Goal: Task Accomplishment & Management: Manage account settings

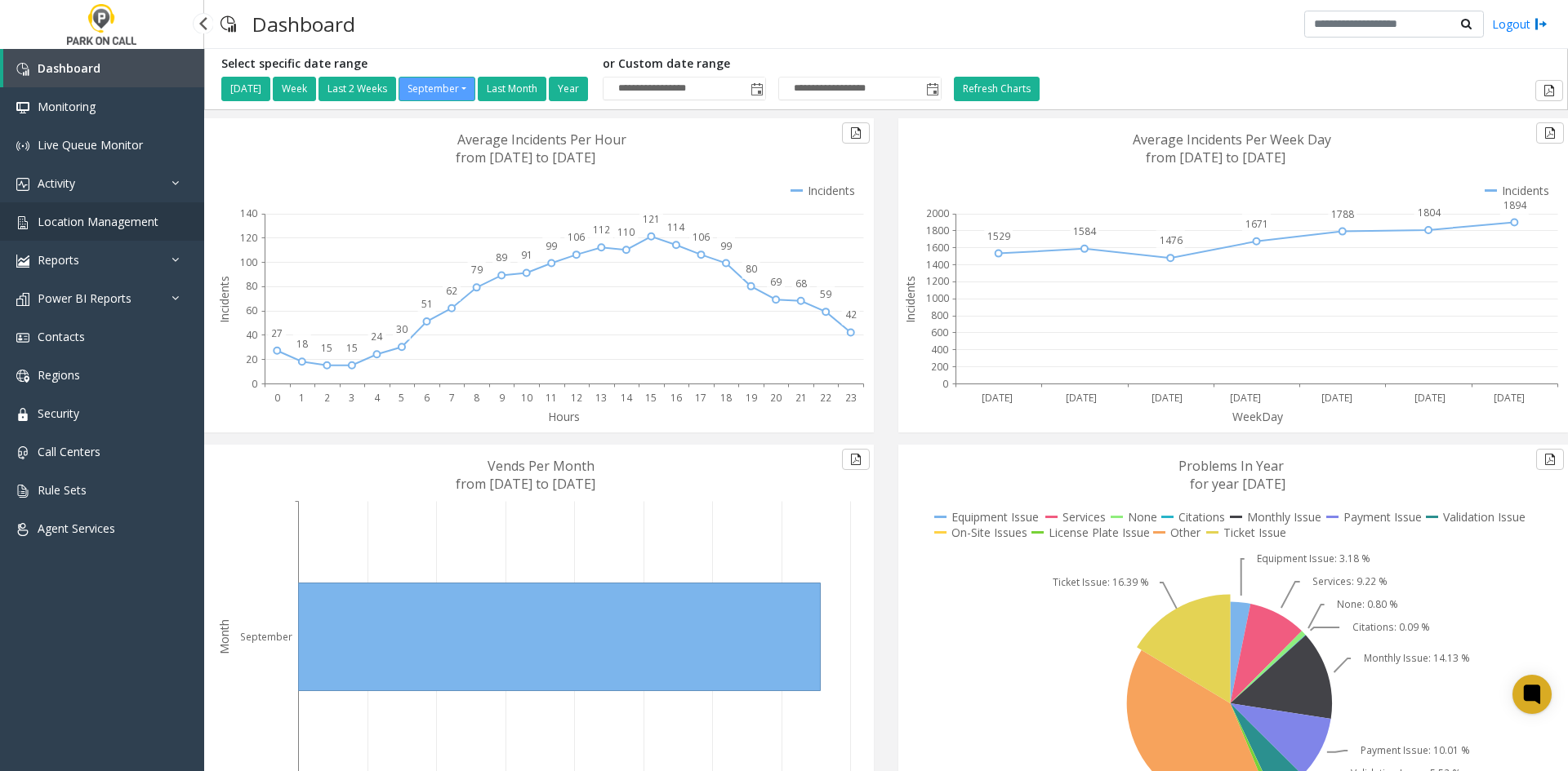
drag, startPoint x: 0, startPoint y: 0, endPoint x: 81, endPoint y: 225, distance: 239.1
click at [81, 225] on span "Location Management" at bounding box center [98, 222] width 121 height 16
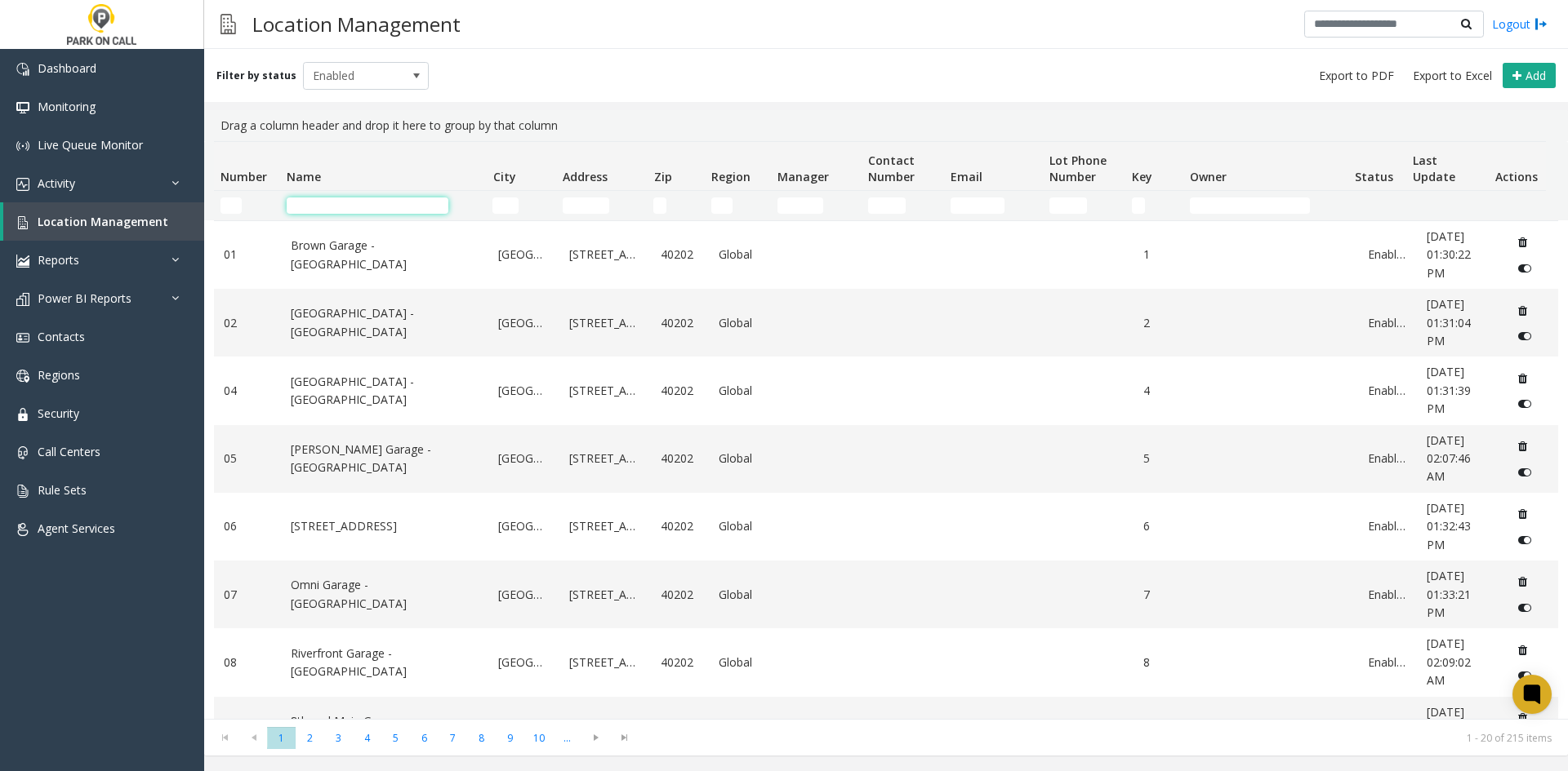
click at [364, 208] on input "Name Filter" at bounding box center [367, 206] width 162 height 16
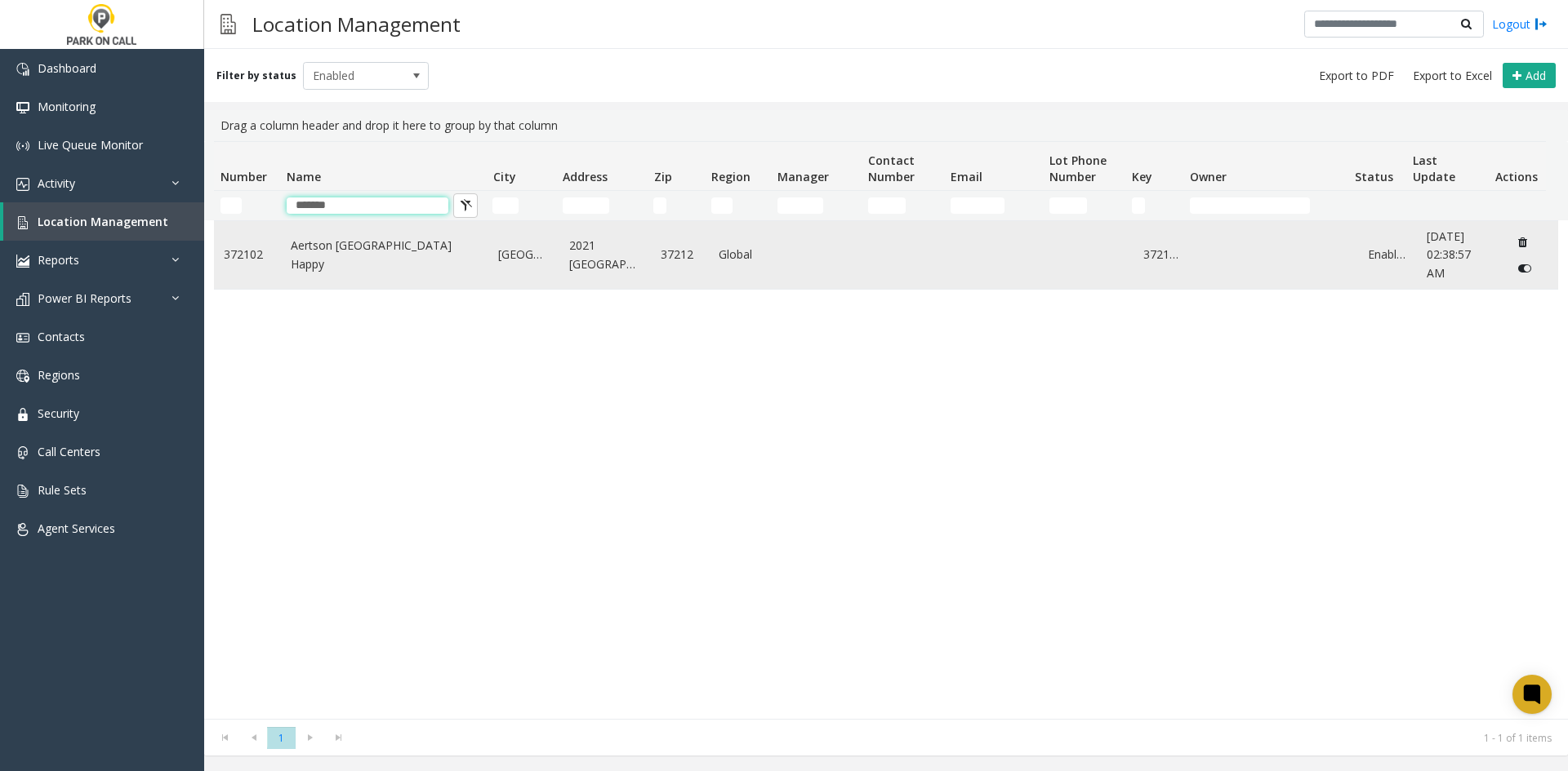
type input "*******"
click at [372, 255] on link "Aertson [GEOGRAPHIC_DATA] Happy" at bounding box center [385, 255] width 188 height 37
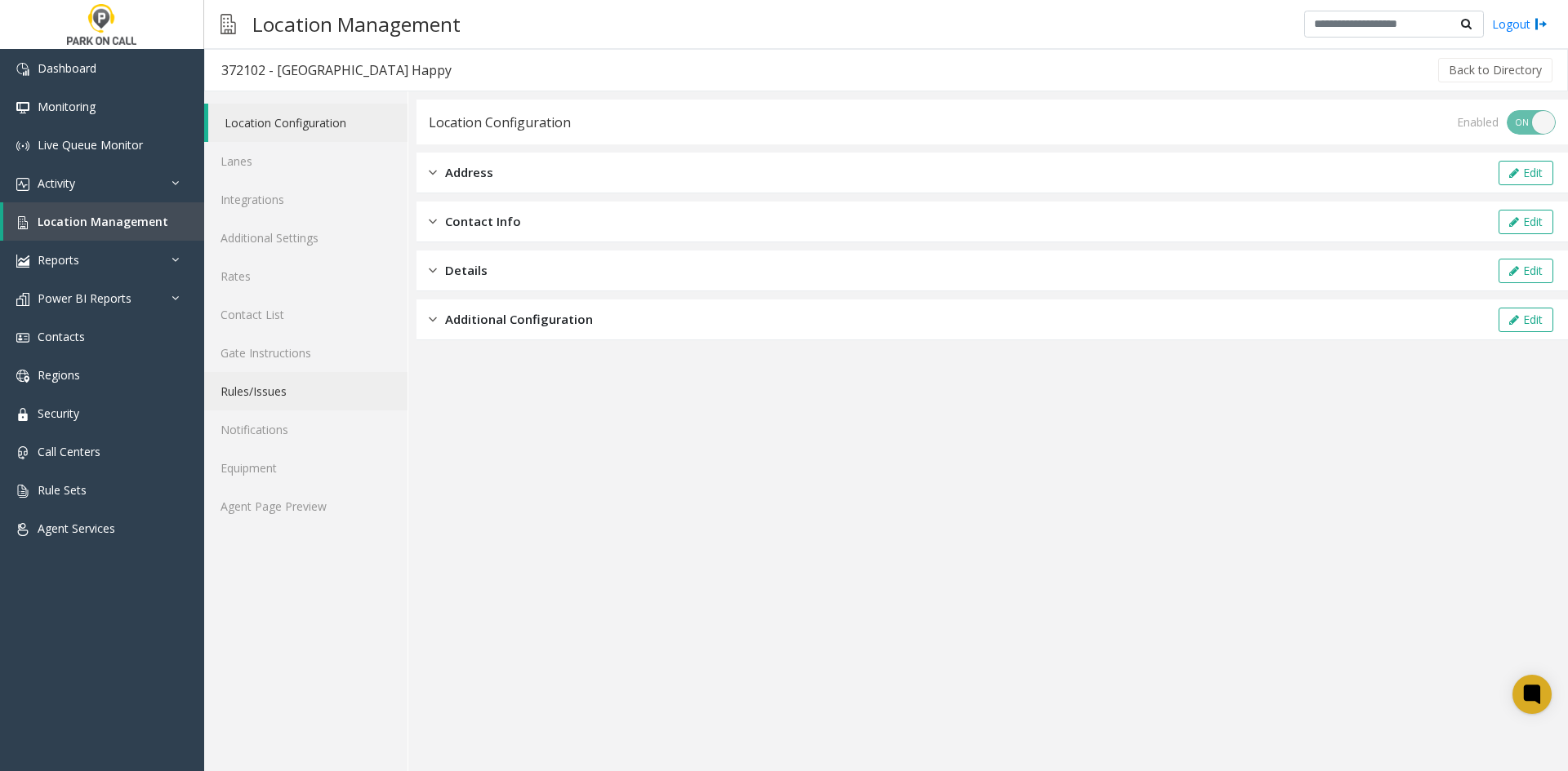
click at [275, 397] on link "Rules/Issues" at bounding box center [306, 392] width 204 height 39
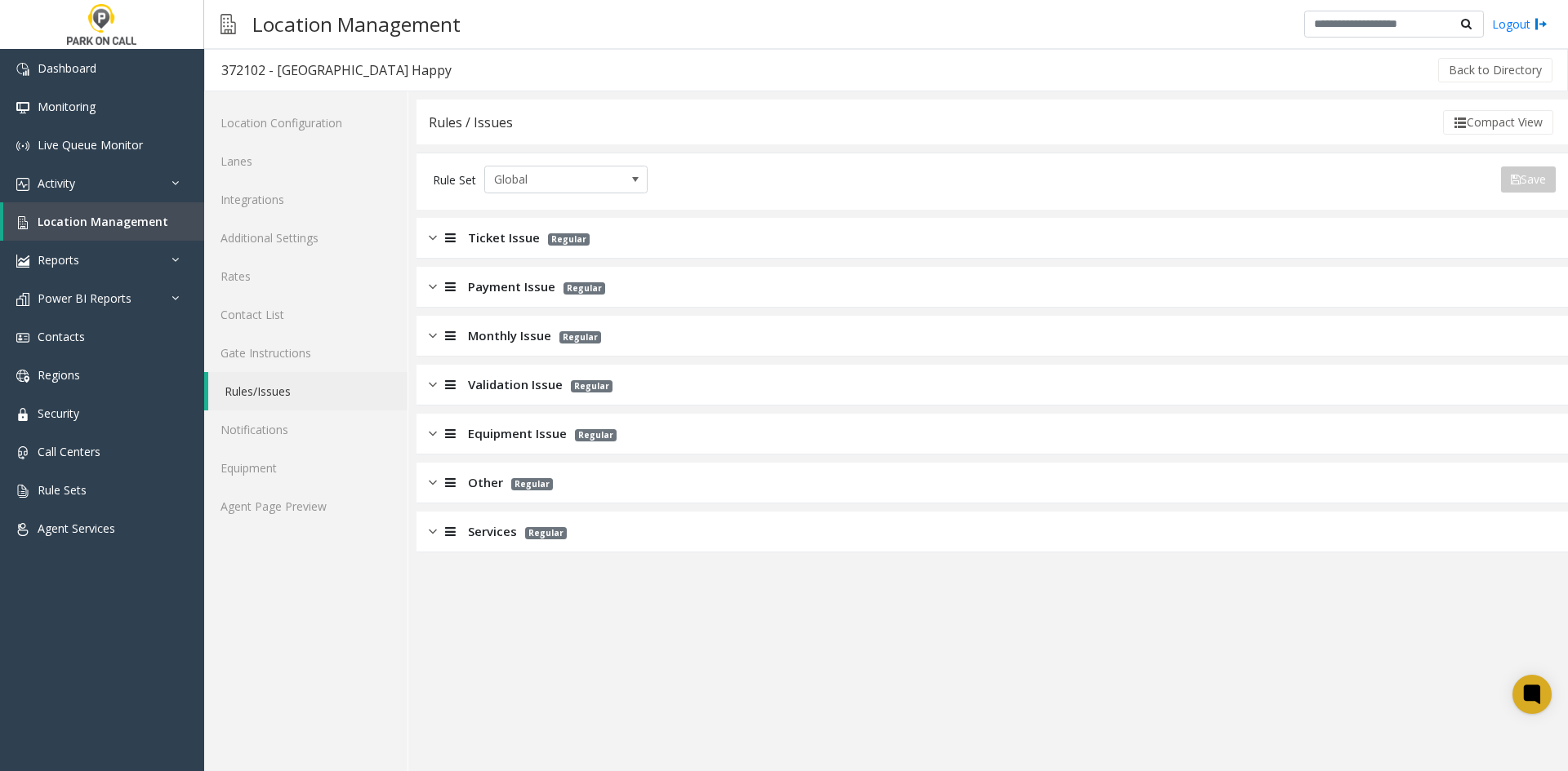
click at [493, 247] on div "Ticket Issue Regular" at bounding box center [992, 239] width 1152 height 41
